Goal: Task Accomplishment & Management: Manage account settings

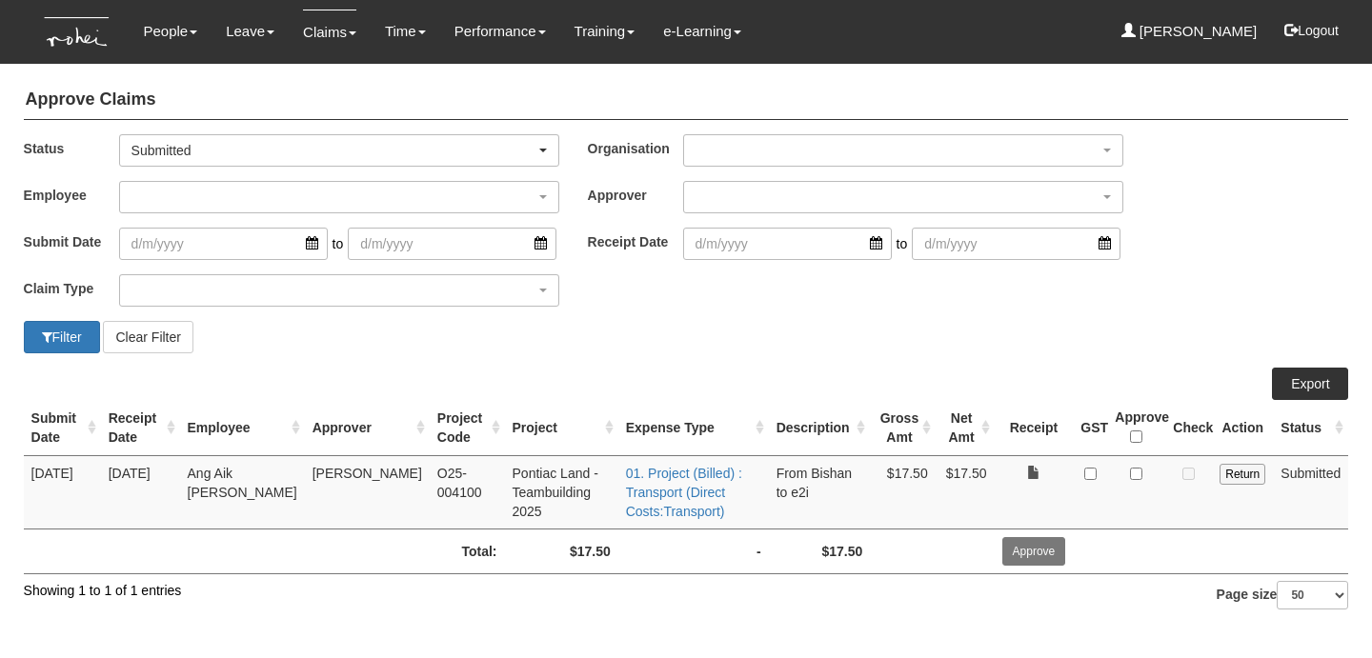
select select "50"
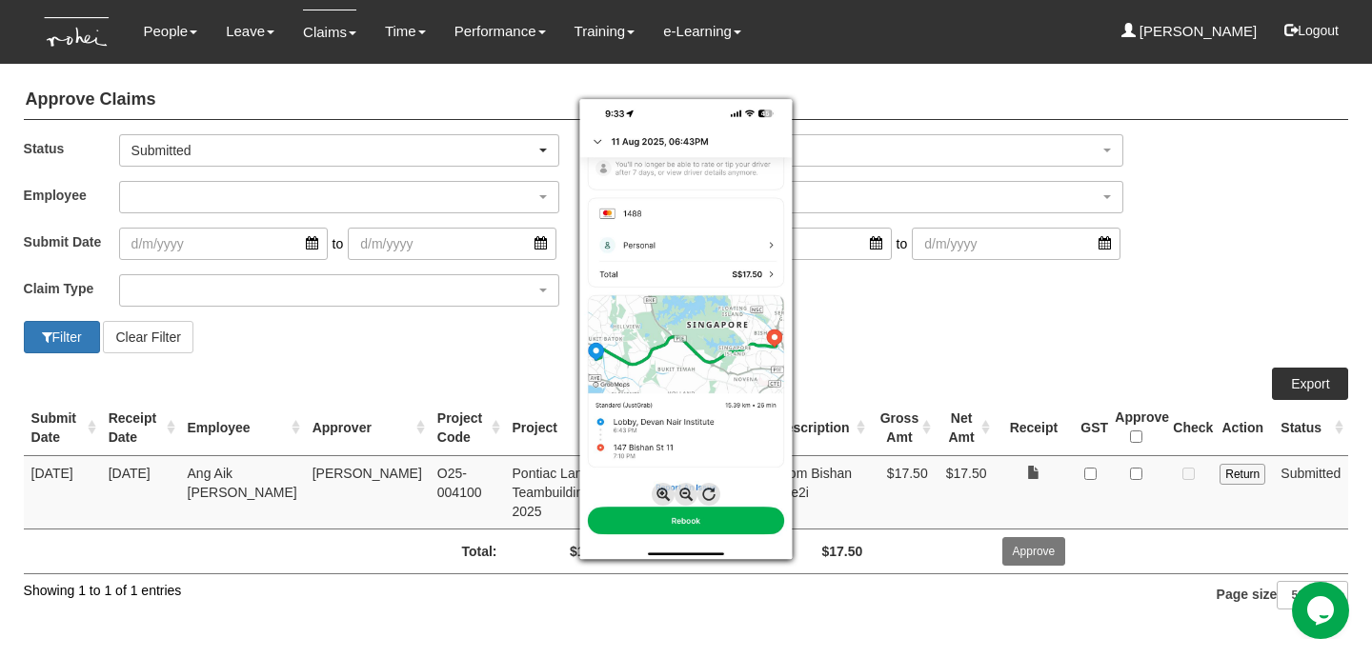
click at [1076, 507] on div at bounding box center [686, 329] width 1372 height 658
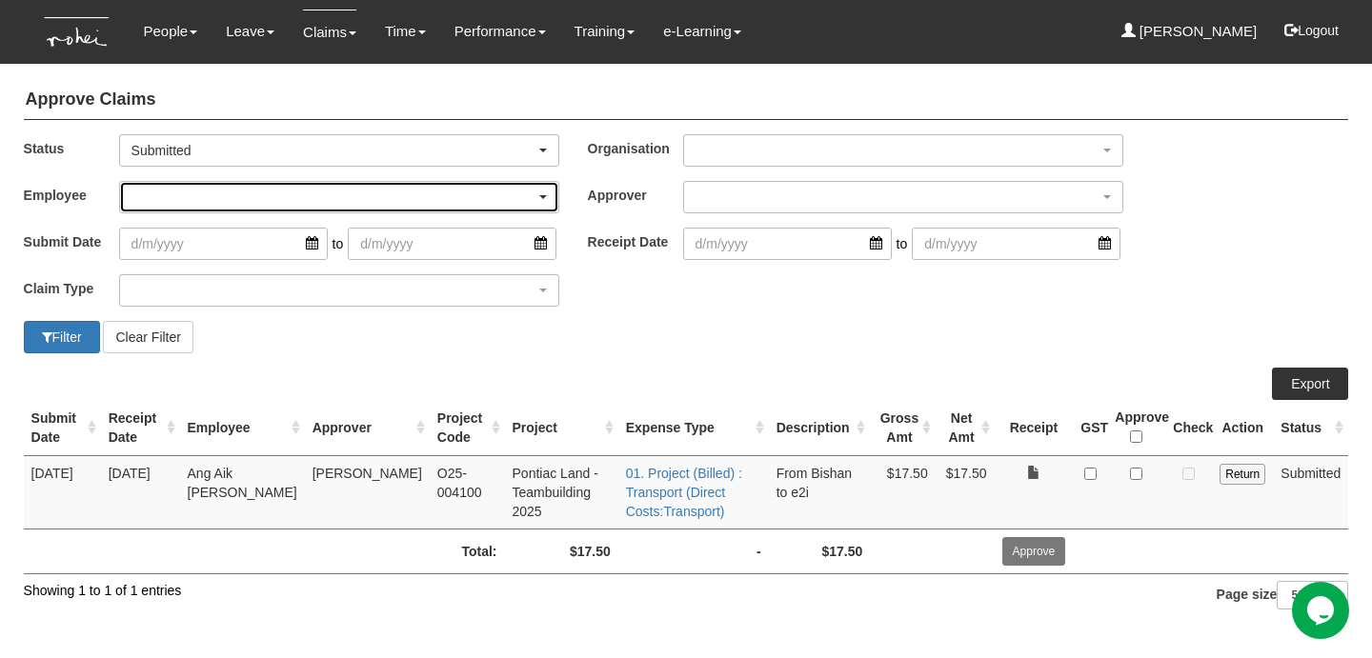
click at [369, 195] on div "button" at bounding box center [339, 197] width 438 height 30
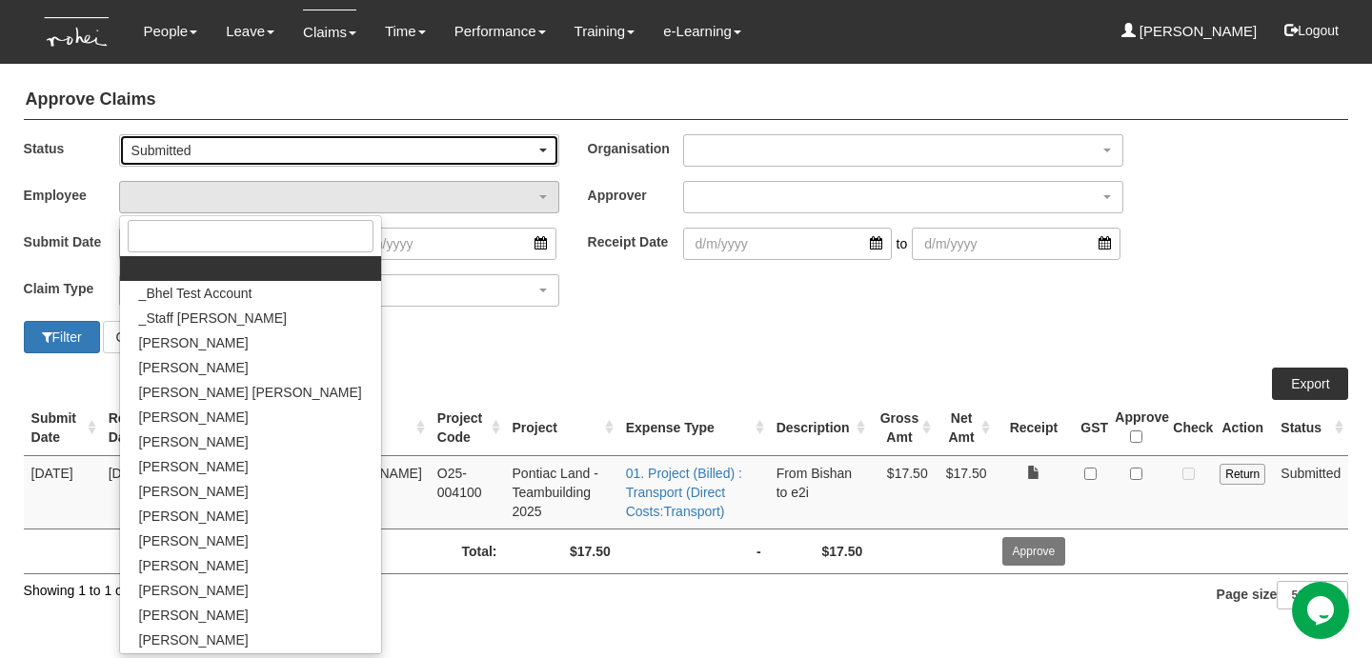
click at [388, 147] on div "Submitted" at bounding box center [333, 150] width 404 height 19
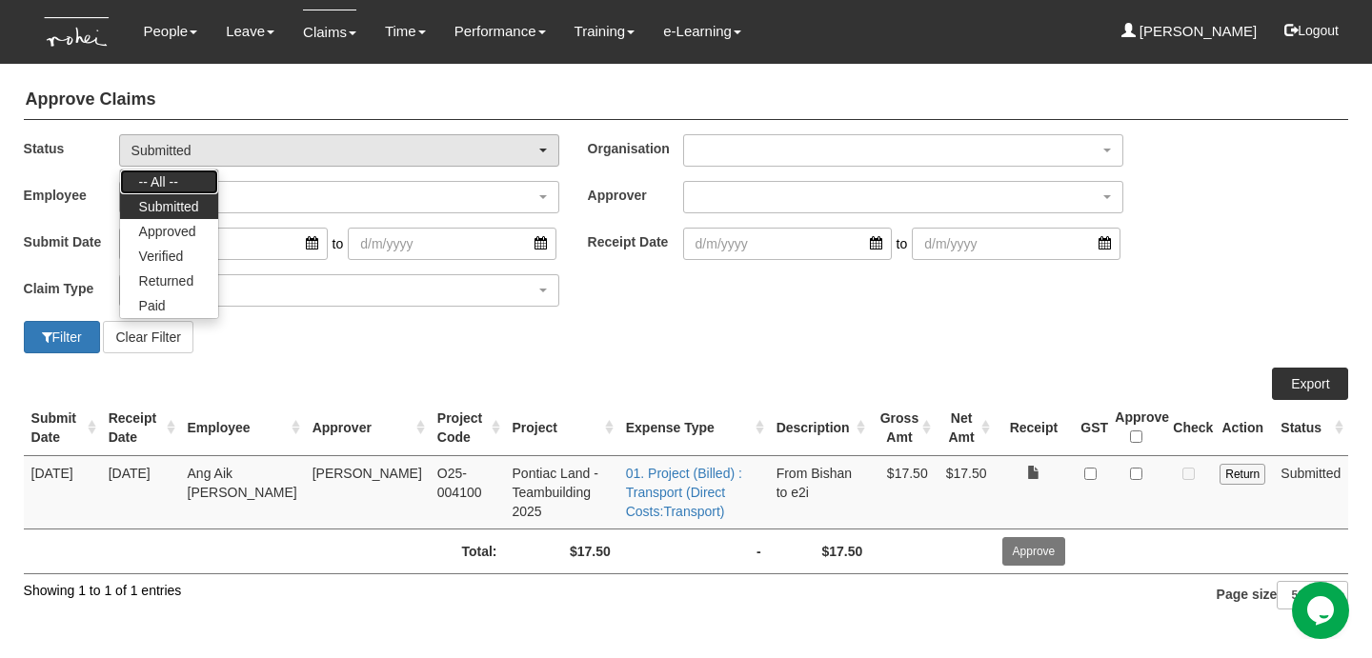
click at [183, 174] on link "-- All --" at bounding box center [169, 182] width 98 height 25
select select "All"
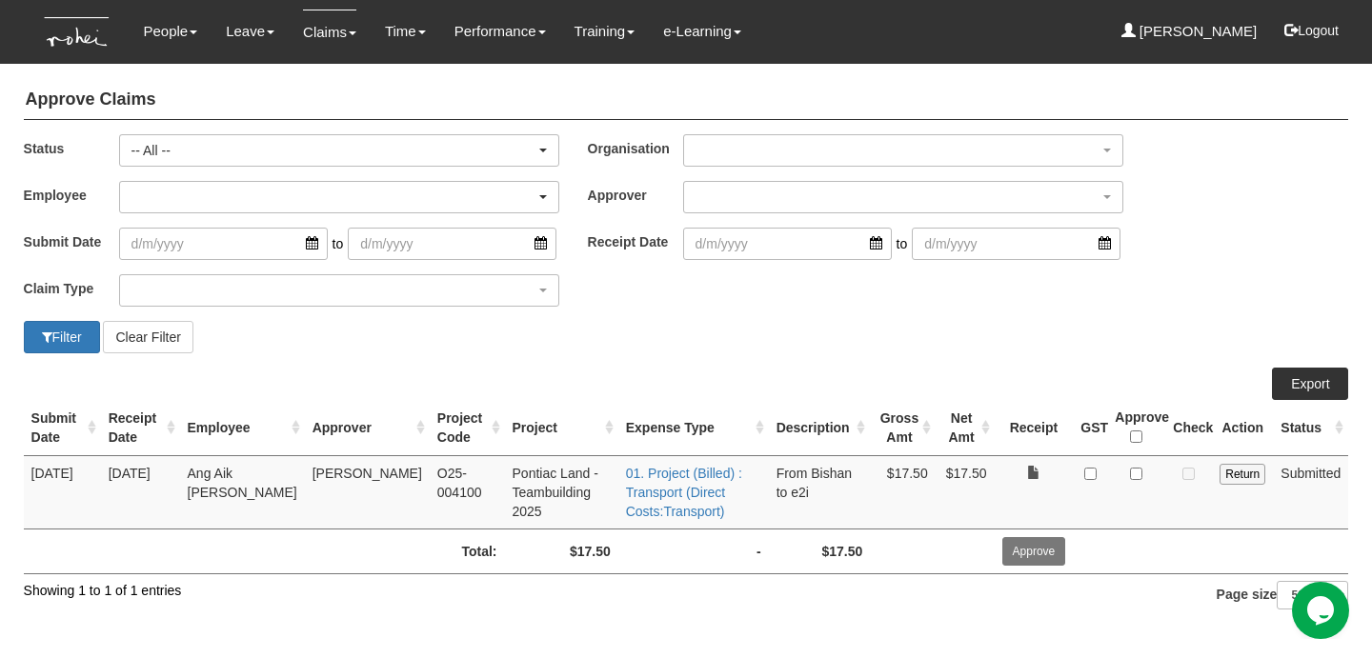
click at [227, 192] on div "button" at bounding box center [339, 197] width 438 height 30
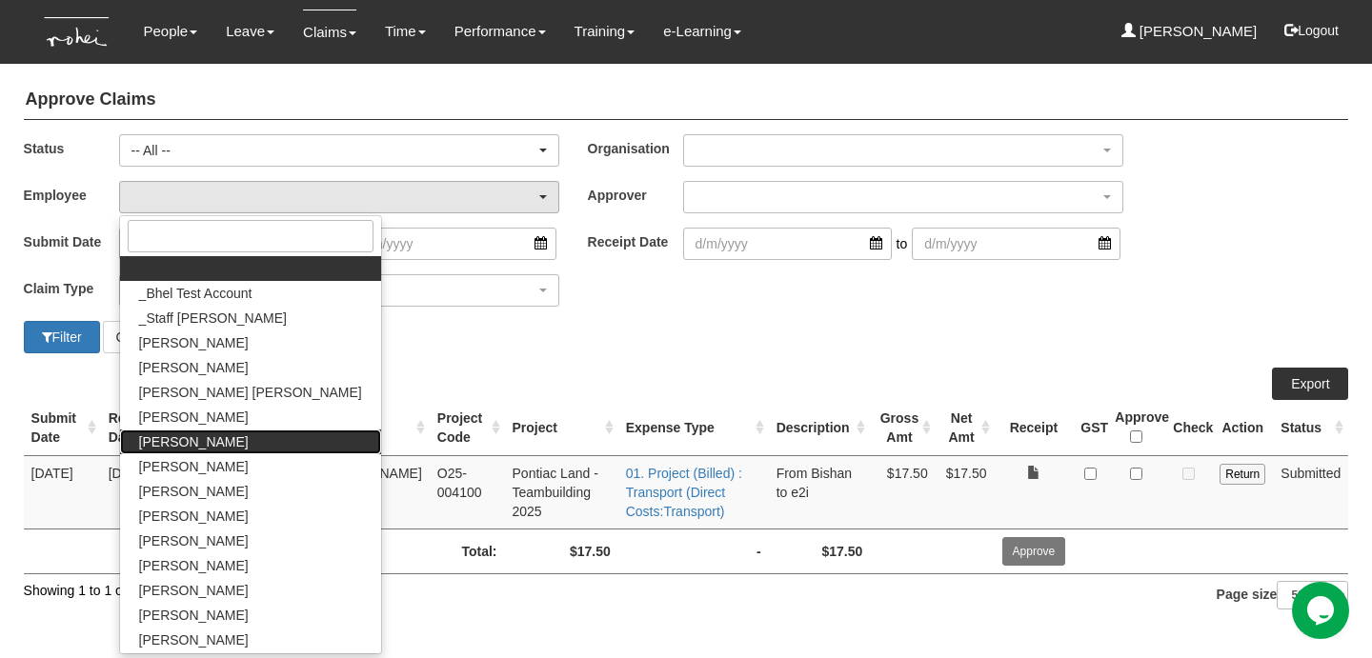
click at [226, 436] on link "[PERSON_NAME]" at bounding box center [250, 442] width 261 height 25
select select "711aa09b-4d78-48ff-a033-366bb302aa8b"
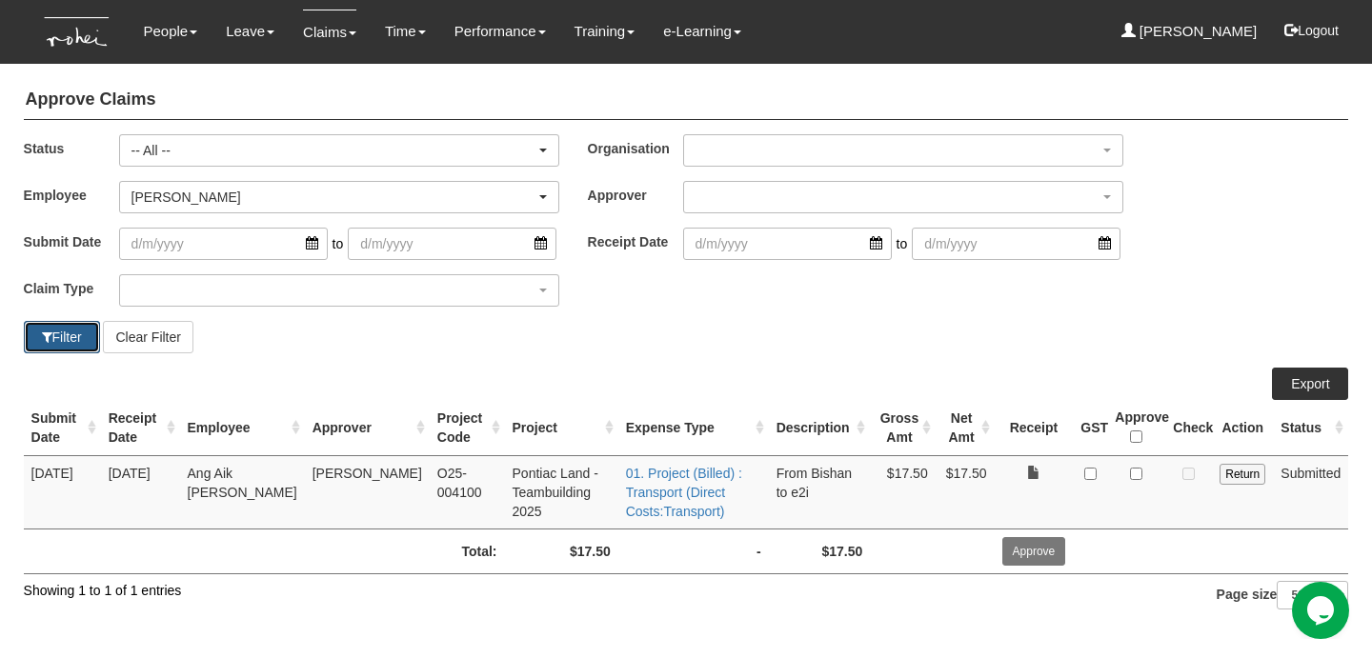
click at [72, 335] on button "Filter" at bounding box center [62, 337] width 76 height 32
select select "50"
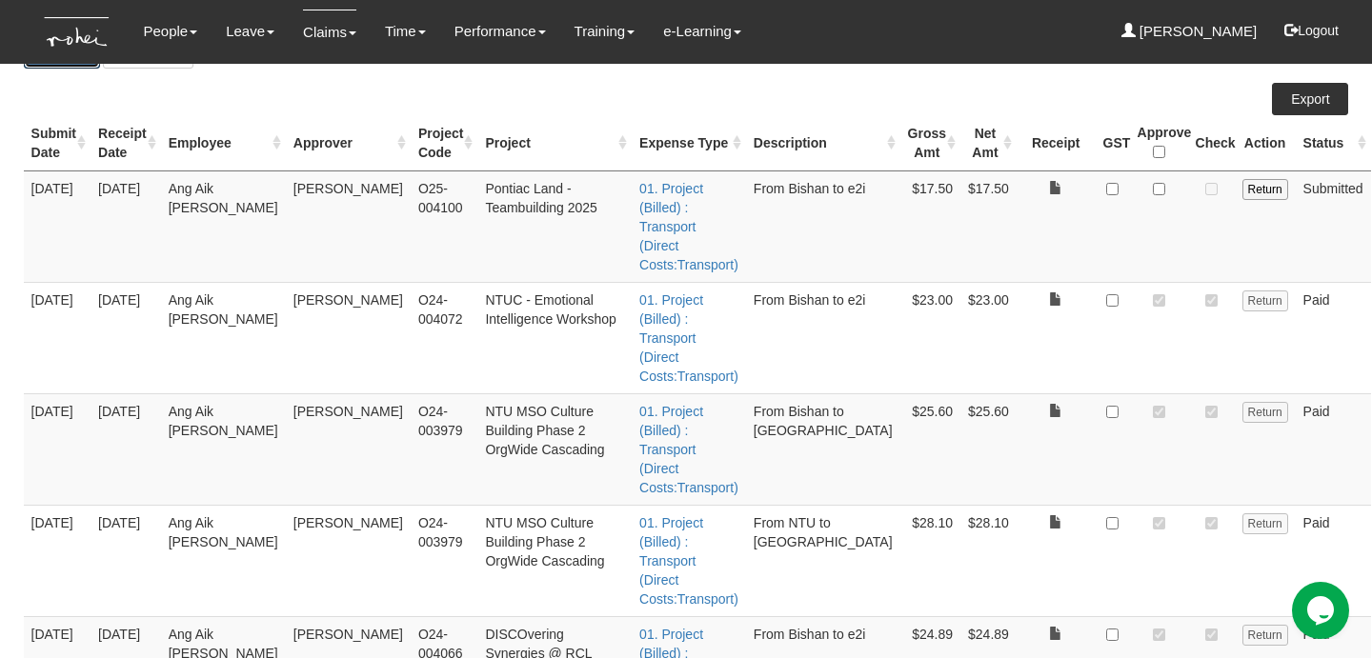
scroll to position [275, 0]
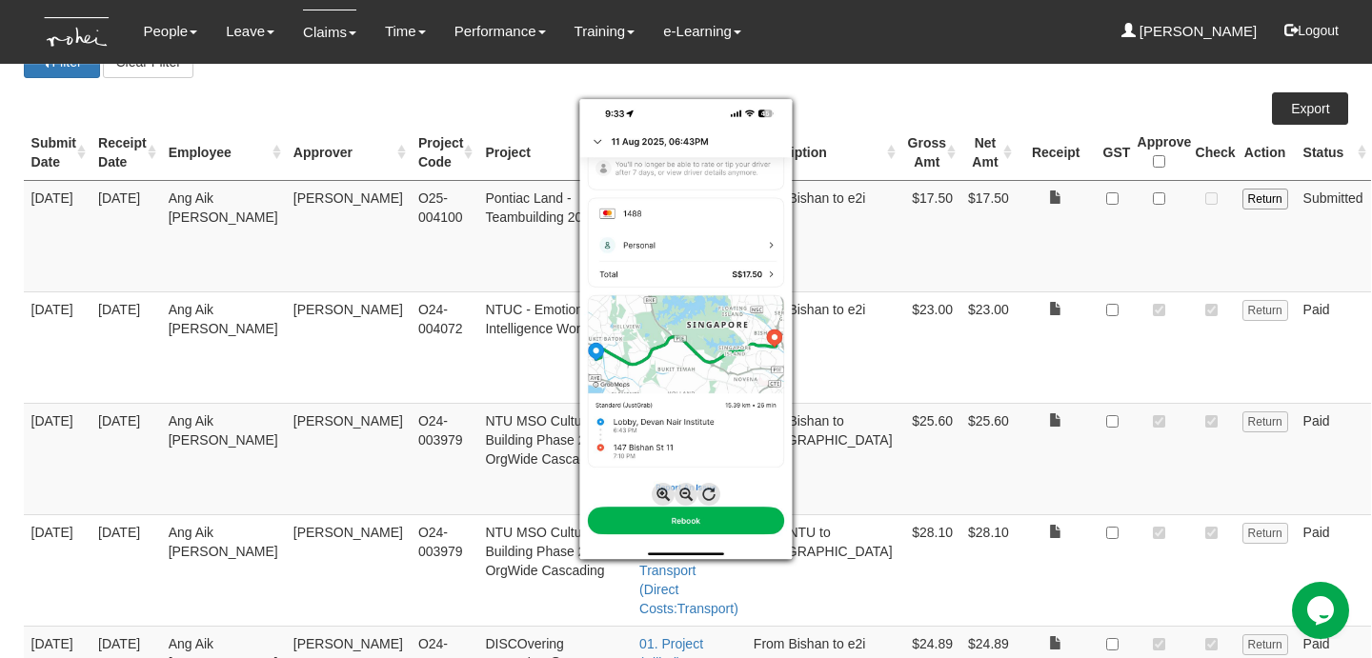
click at [1137, 197] on div at bounding box center [686, 329] width 1372 height 658
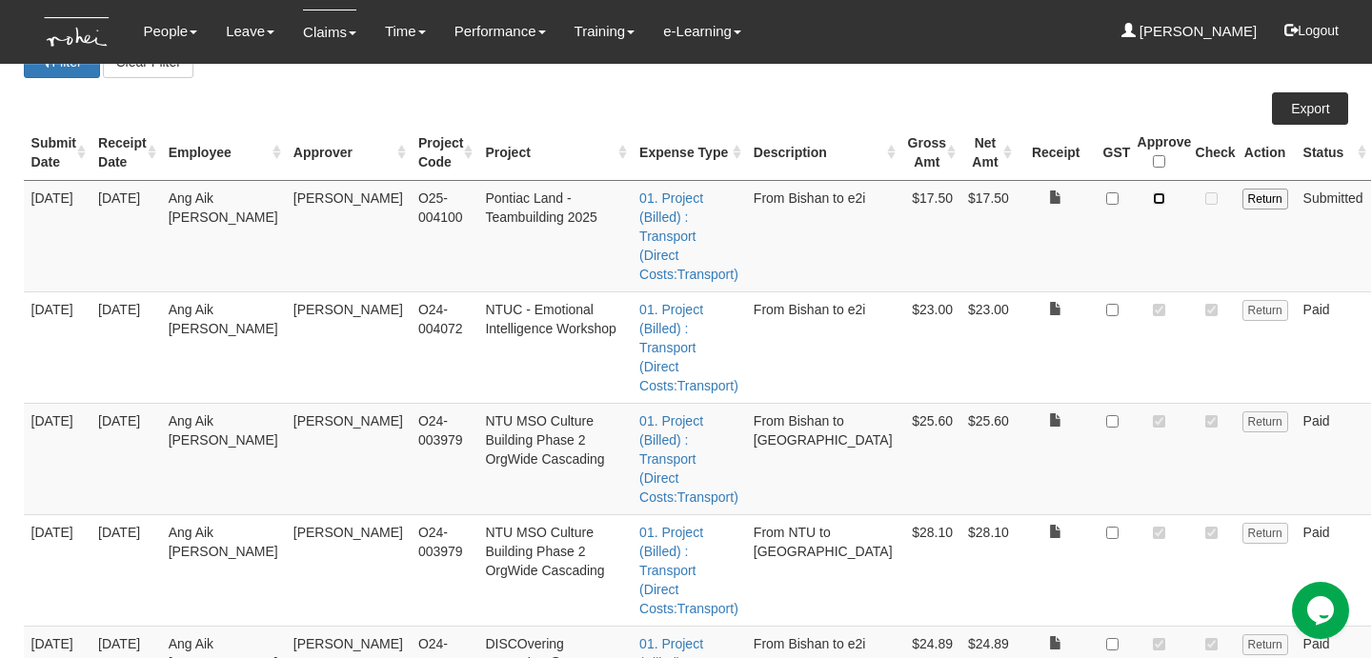
click at [1153, 197] on input "checkbox" at bounding box center [1159, 198] width 12 height 12
checkbox input "true"
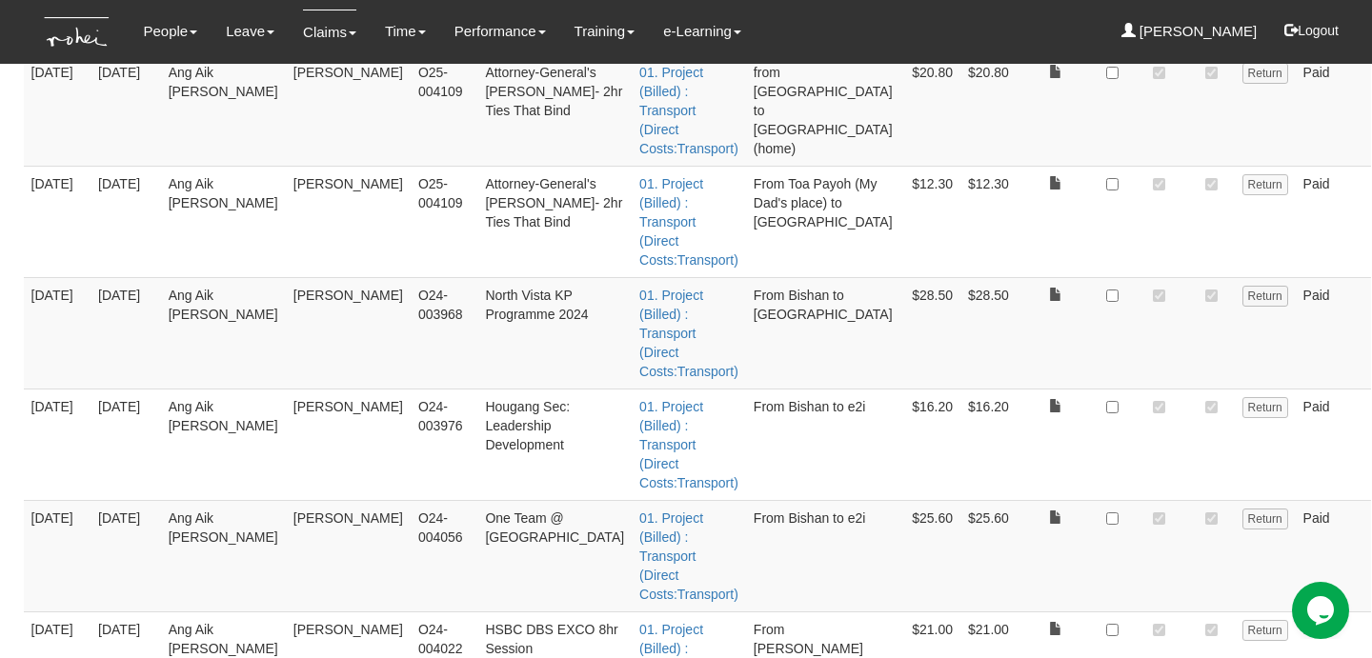
scroll to position [2020, 0]
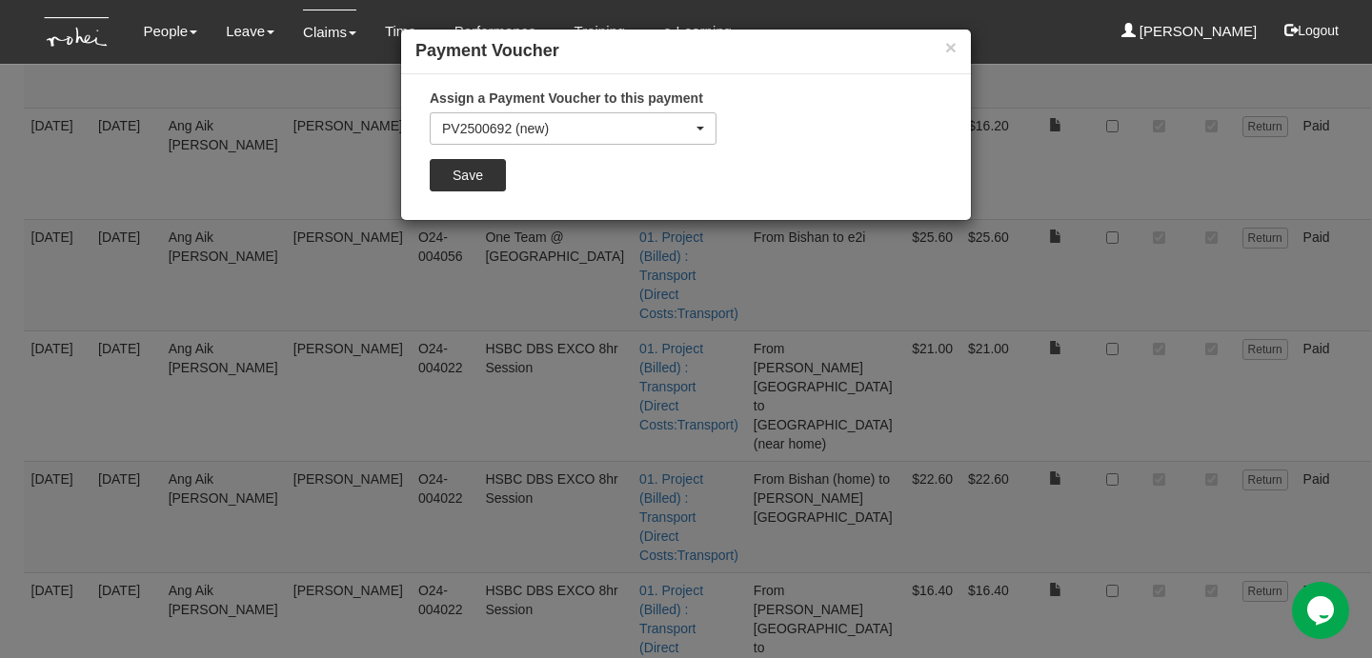
click at [513, 258] on div "× Payment Voucher Assign a Payment Voucher to this payment PV2500692 (new) PV25…" at bounding box center [686, 329] width 1372 height 658
click at [946, 50] on button "×" at bounding box center [950, 47] width 11 height 20
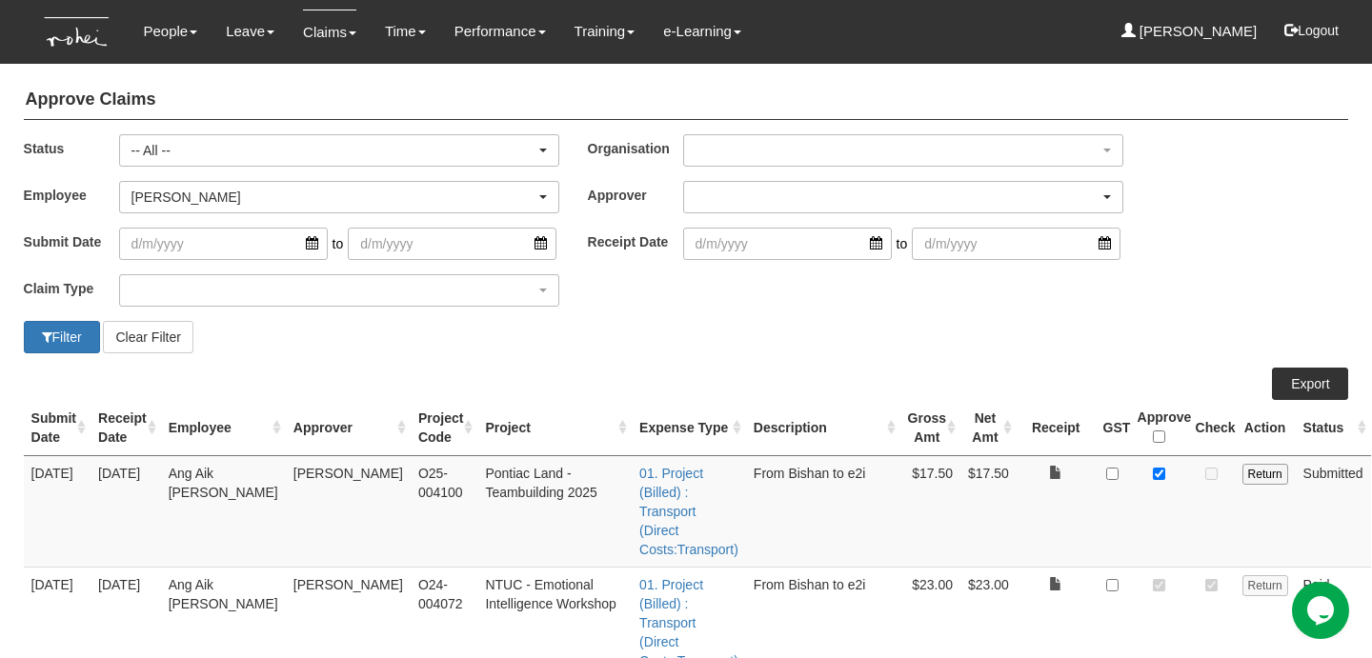
scroll to position [214, 0]
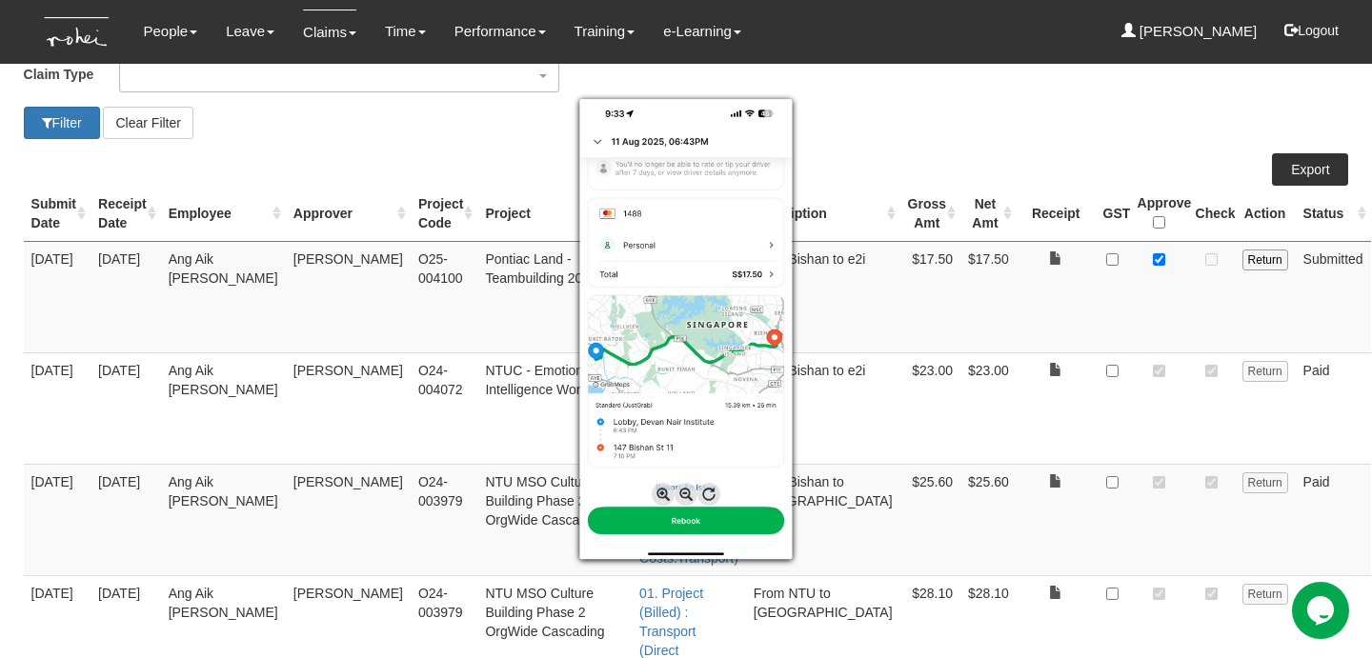
click at [1016, 271] on div at bounding box center [686, 329] width 1372 height 658
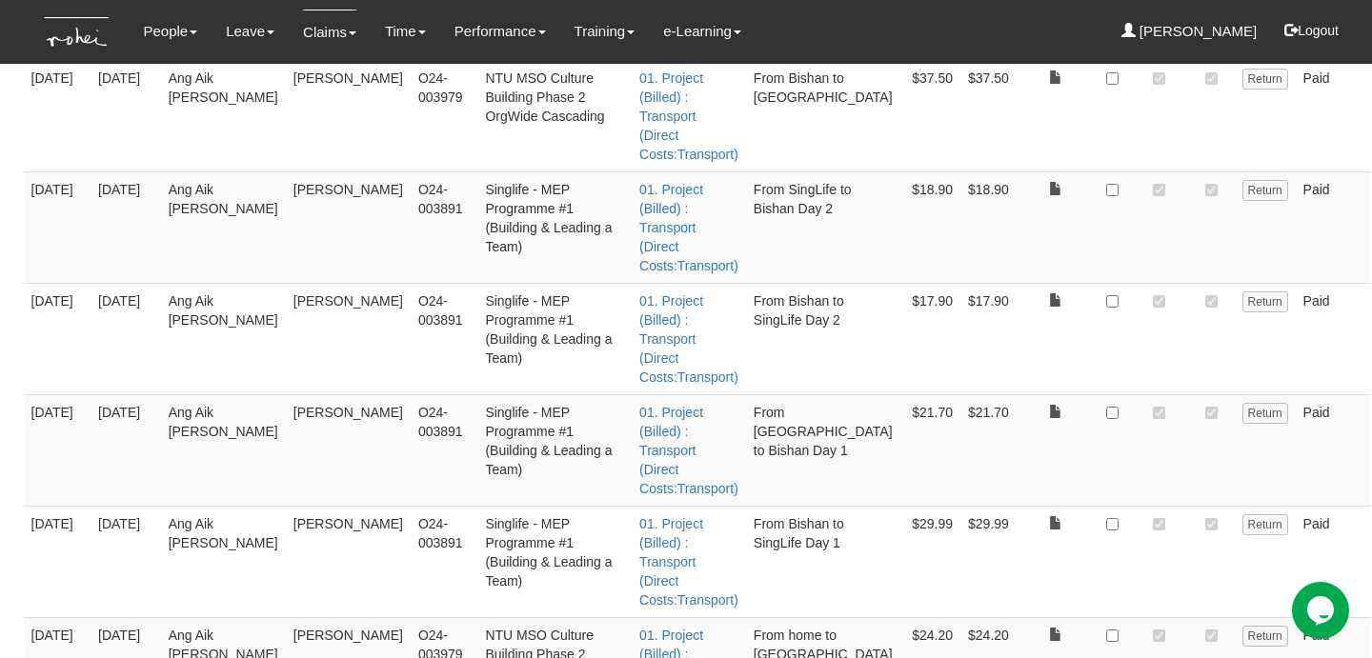
scroll to position [402, 0]
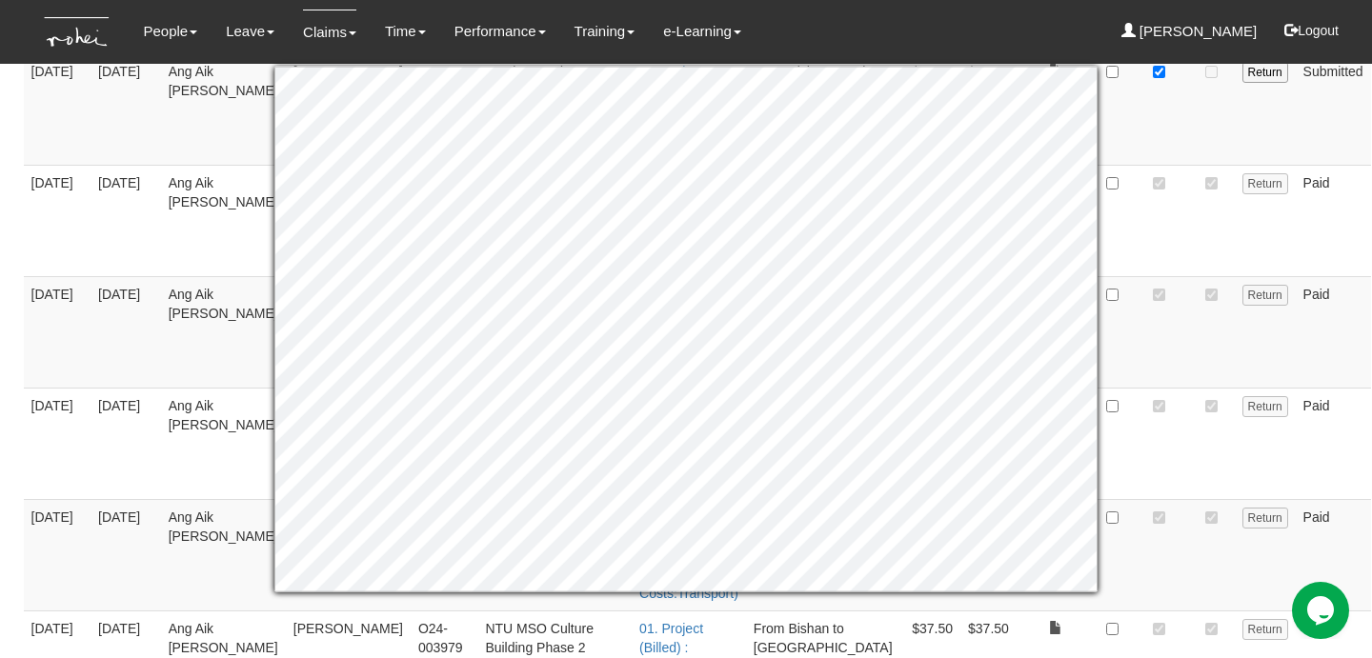
click at [1130, 276] on td at bounding box center [1159, 331] width 58 height 111
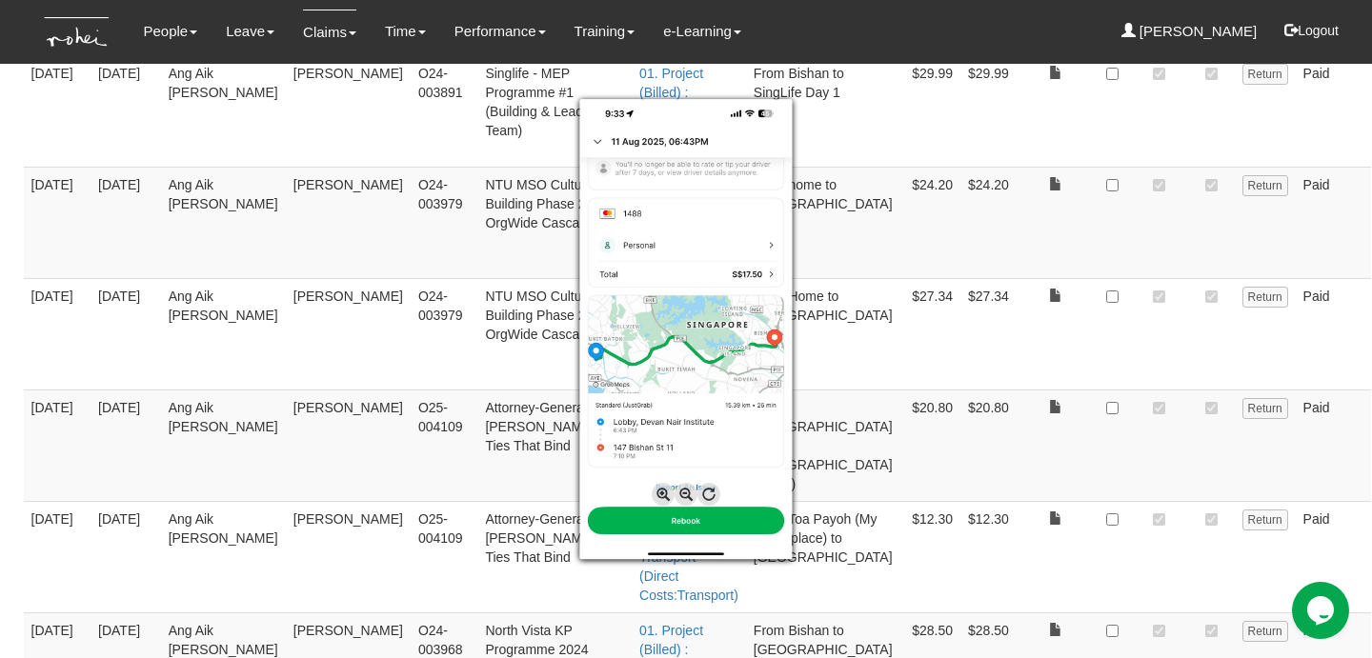
scroll to position [2020, 0]
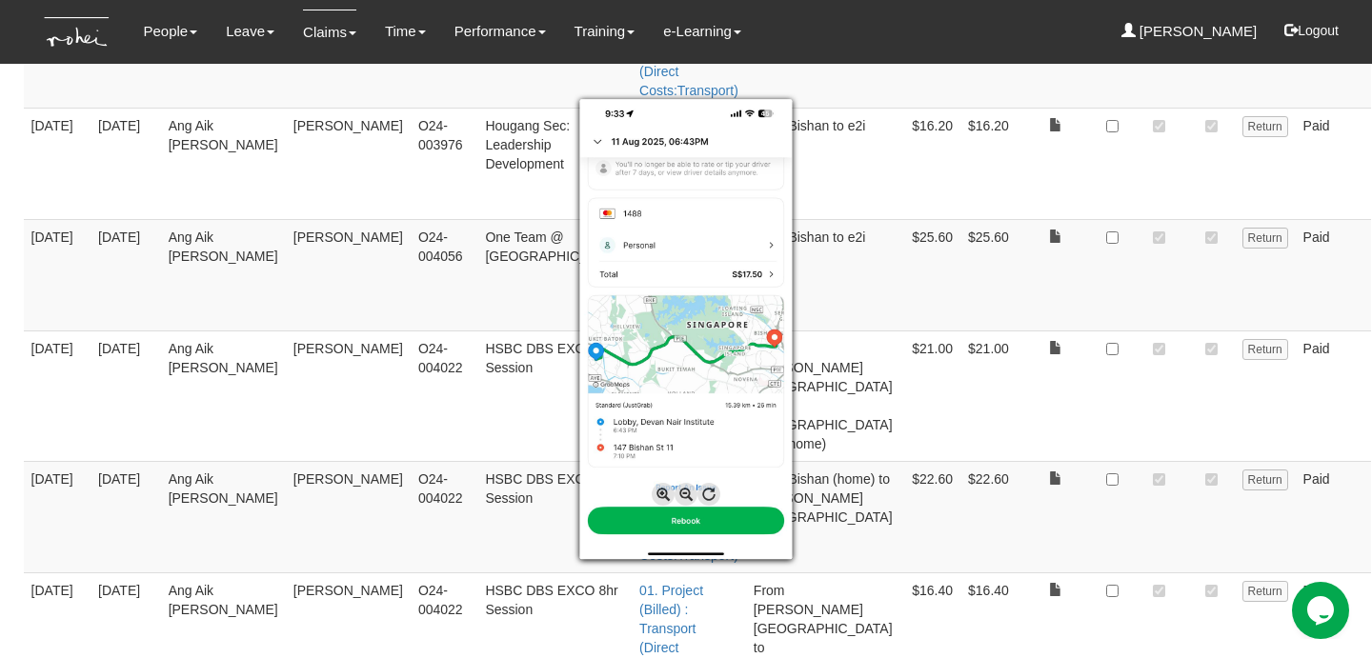
click at [1054, 581] on div at bounding box center [686, 329] width 1372 height 658
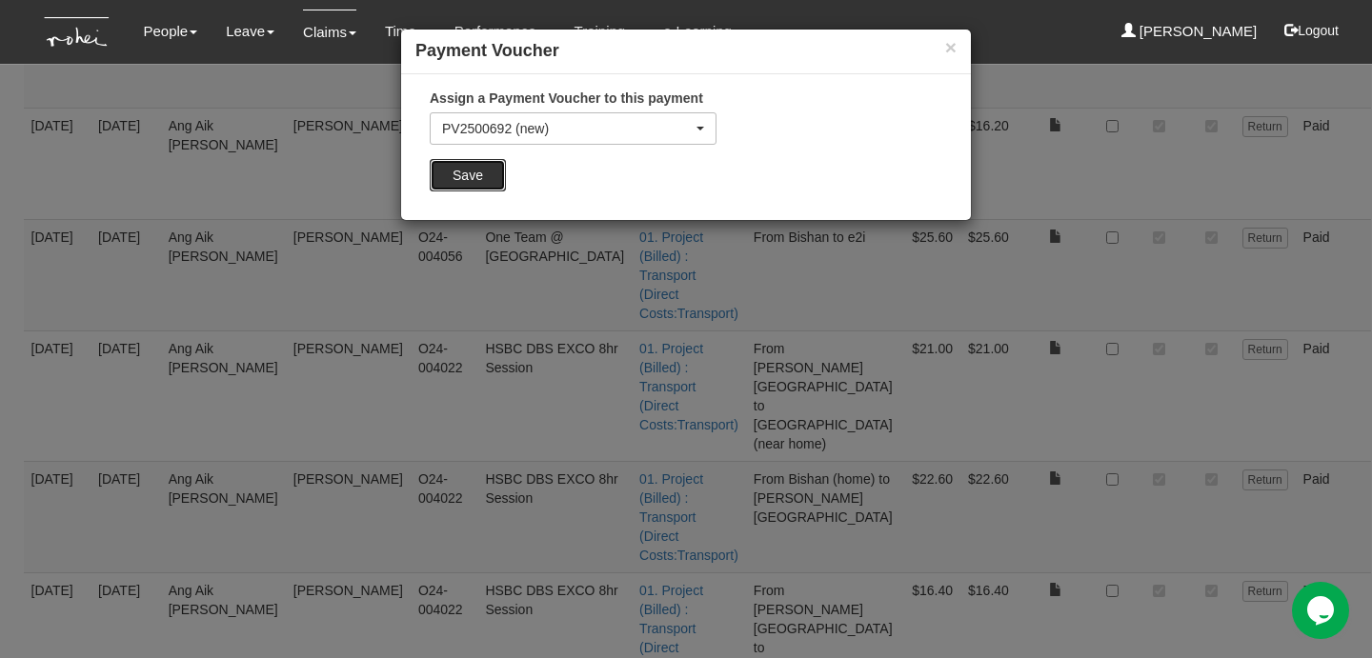
click at [486, 179] on input "Save" at bounding box center [468, 175] width 76 height 32
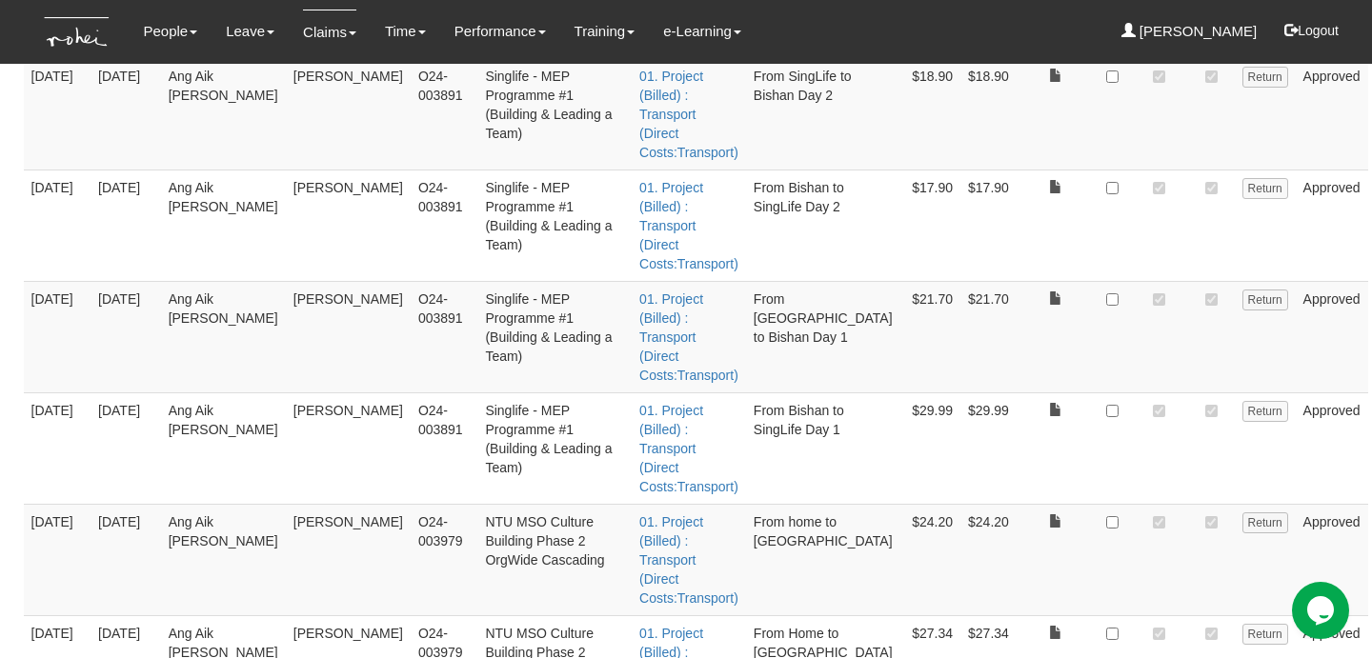
scroll to position [260, 0]
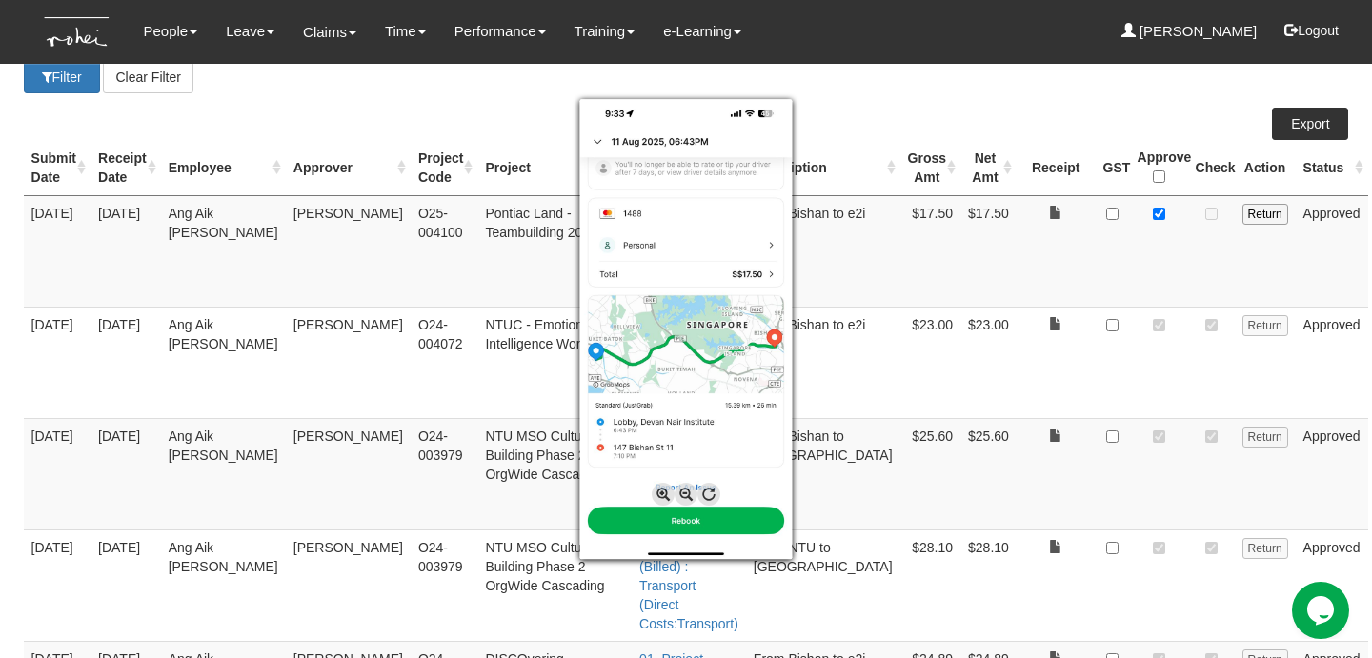
click at [1049, 233] on div at bounding box center [686, 329] width 1372 height 658
